Goal: Understand process/instructions

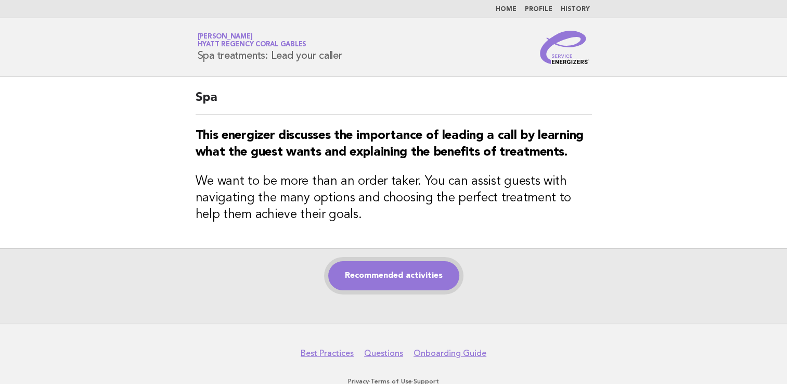
click at [391, 268] on link "Recommended activities" at bounding box center [393, 275] width 131 height 29
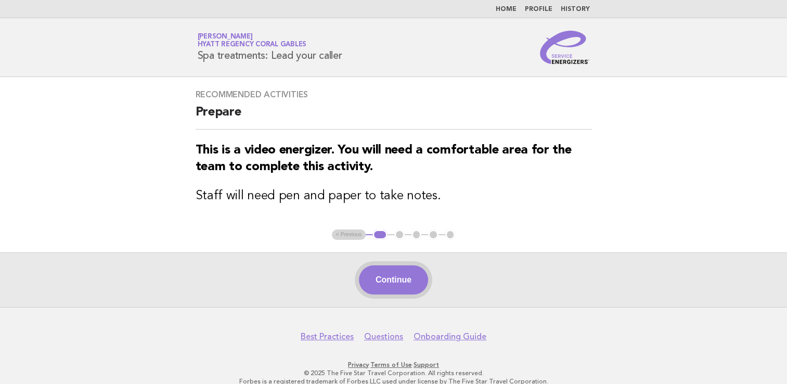
drag, startPoint x: 397, startPoint y: 263, endPoint x: 397, endPoint y: 270, distance: 6.8
click at [397, 270] on div "Continue" at bounding box center [393, 279] width 787 height 55
click at [397, 275] on button "Continue" at bounding box center [393, 279] width 69 height 29
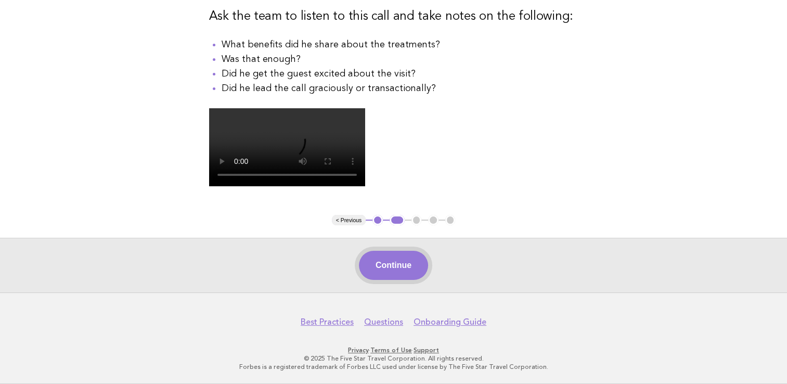
click at [391, 270] on button "Continue" at bounding box center [393, 265] width 69 height 29
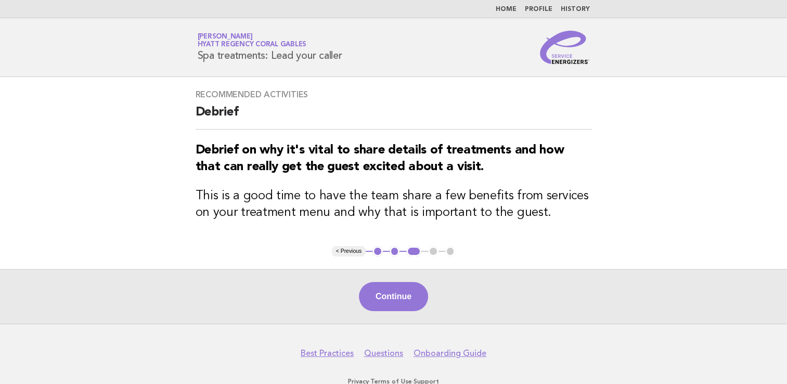
click at [390, 296] on button "Continue" at bounding box center [393, 296] width 69 height 29
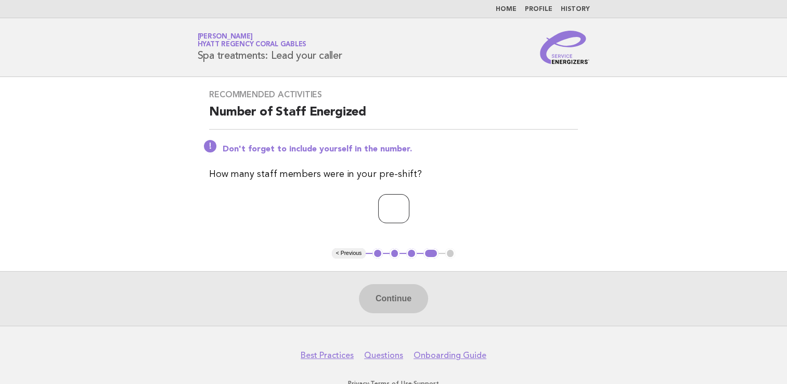
click at [385, 209] on input "number" at bounding box center [393, 208] width 31 height 29
type input "*"
click at [373, 299] on button "Continue" at bounding box center [393, 298] width 69 height 29
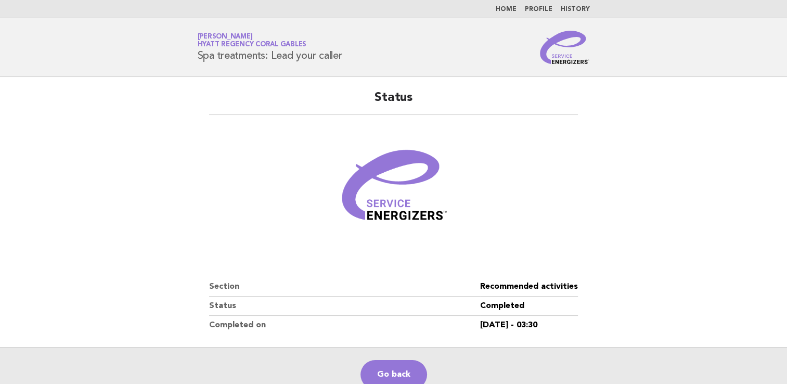
click at [512, 5] on nav "Home Profile History" at bounding box center [393, 9] width 787 height 18
click at [509, 11] on link "Home" at bounding box center [506, 9] width 21 height 6
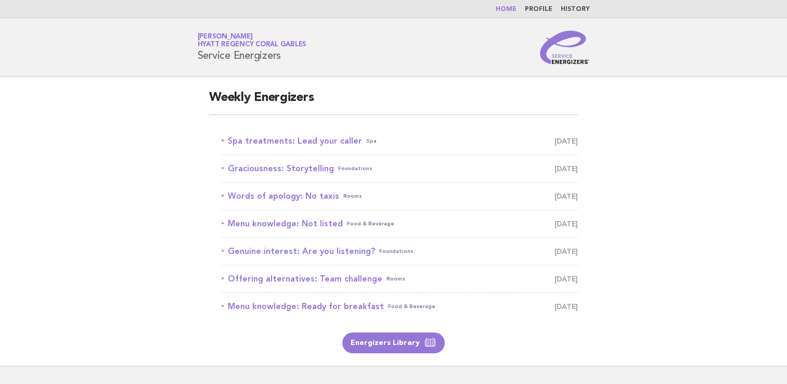
scroll to position [74, 0]
